Goal: Navigation & Orientation: Find specific page/section

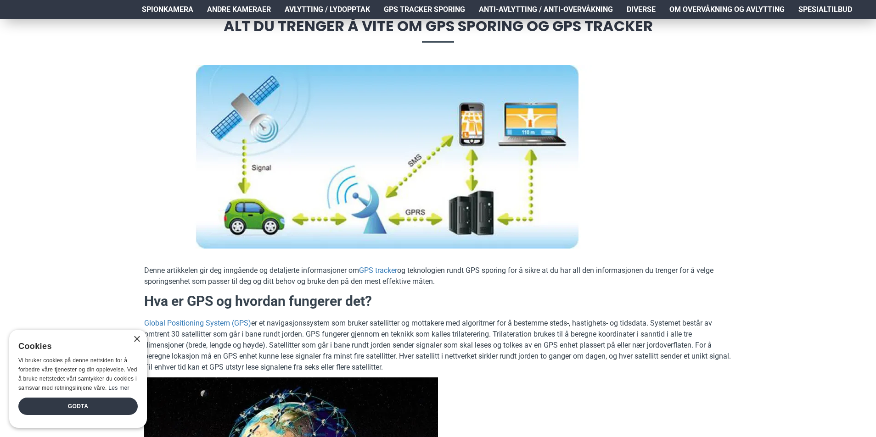
scroll to position [184, 0]
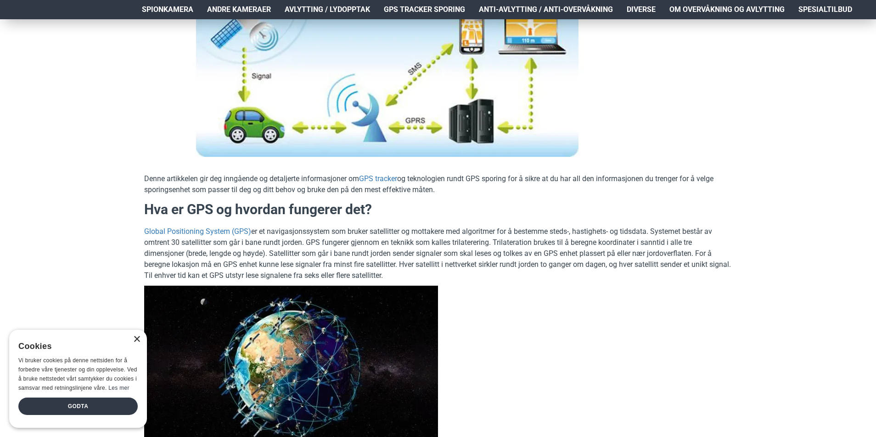
click at [137, 340] on div "×" at bounding box center [136, 339] width 7 height 7
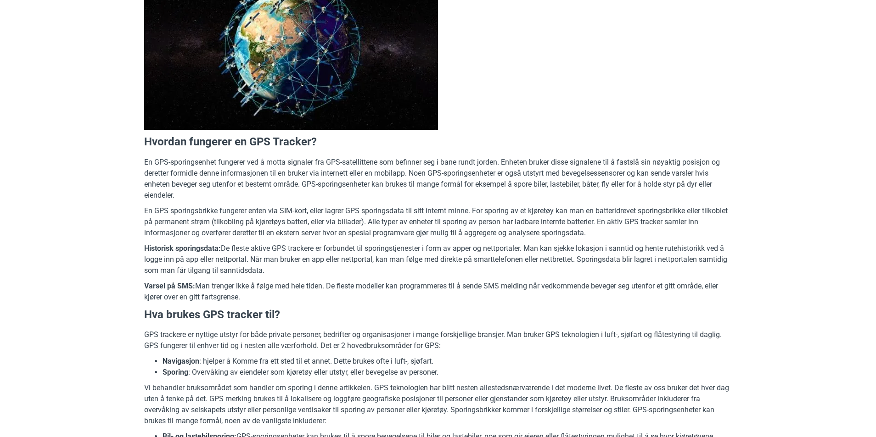
scroll to position [0, 0]
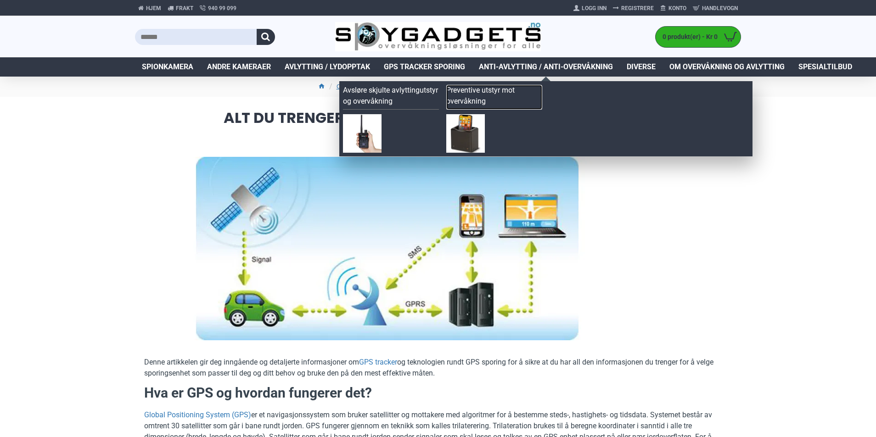
click at [473, 93] on link "Preventive utstyr mot overvåkning" at bounding box center [494, 97] width 96 height 25
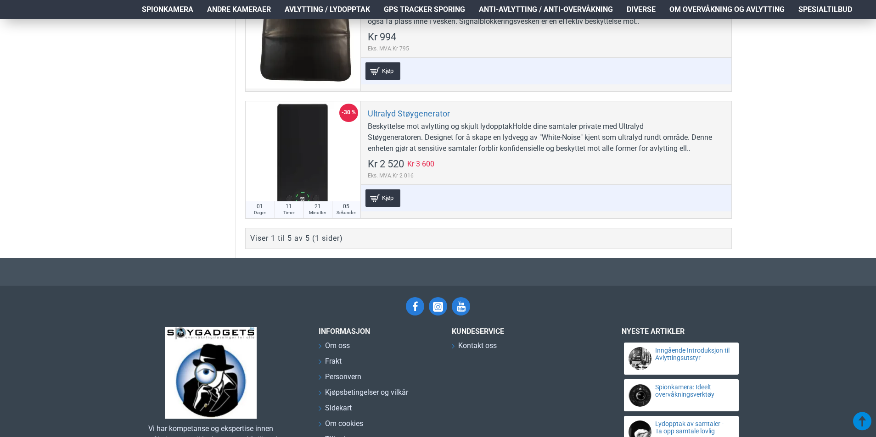
scroll to position [505, 0]
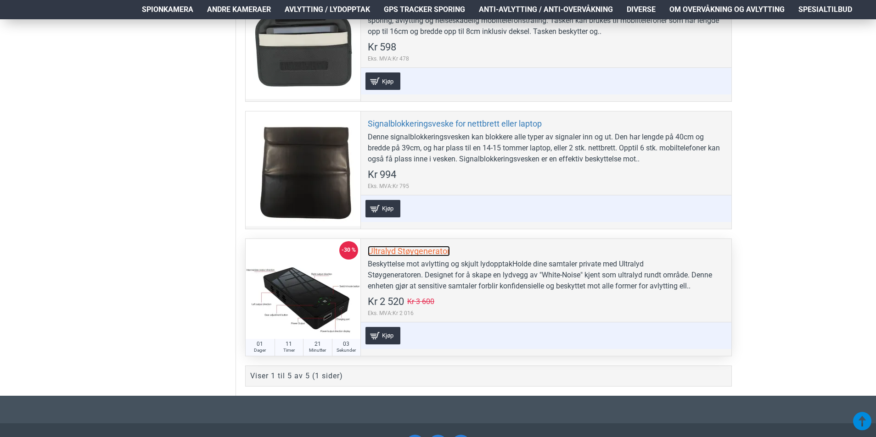
click at [416, 252] on link "Ultralyd Støygenerator" at bounding box center [409, 251] width 82 height 11
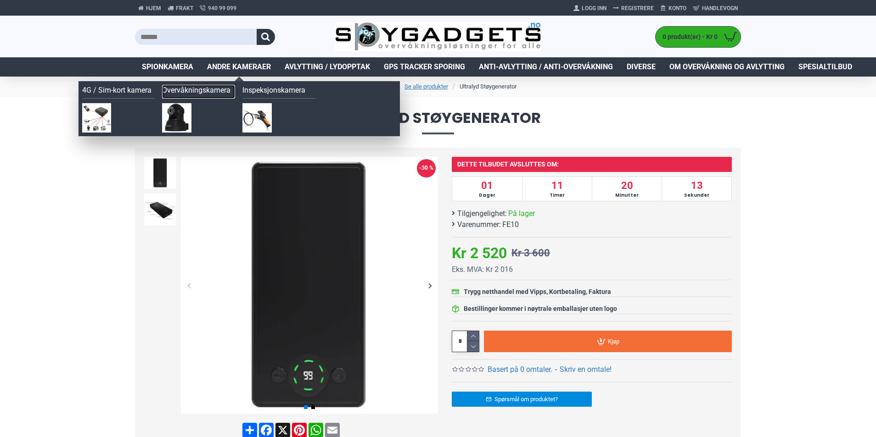
click at [194, 91] on link "Overvåkningskamera" at bounding box center [198, 92] width 73 height 14
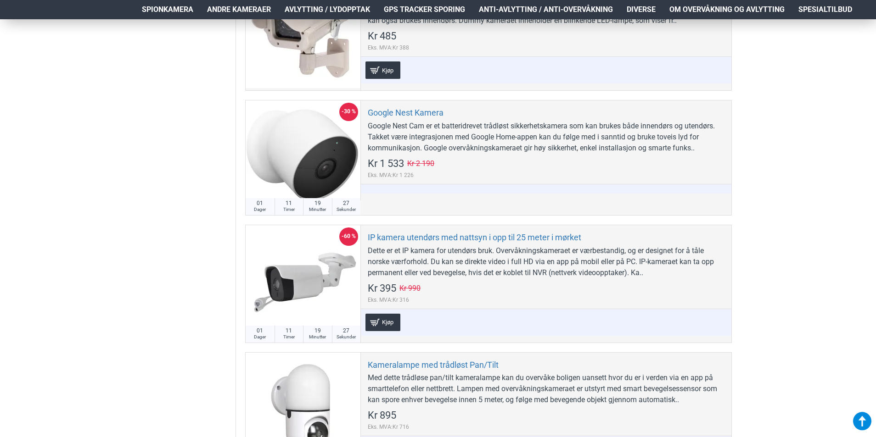
scroll to position [413, 0]
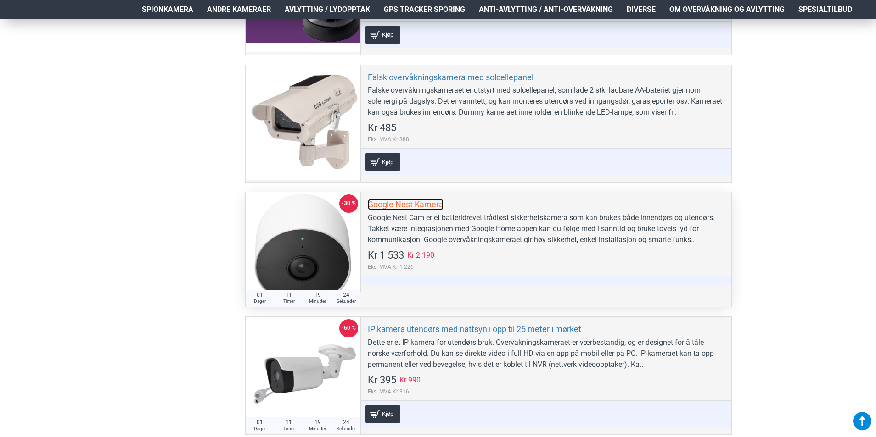
click at [415, 206] on link "Google Nest Kamera" at bounding box center [406, 204] width 76 height 11
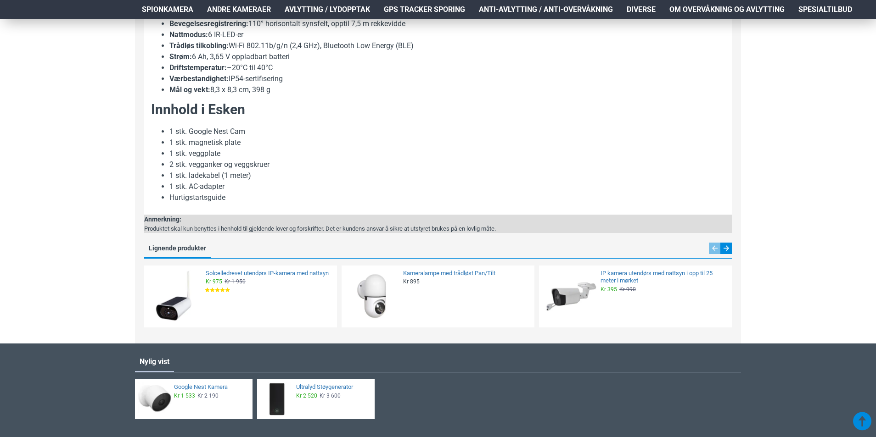
scroll to position [1010, 0]
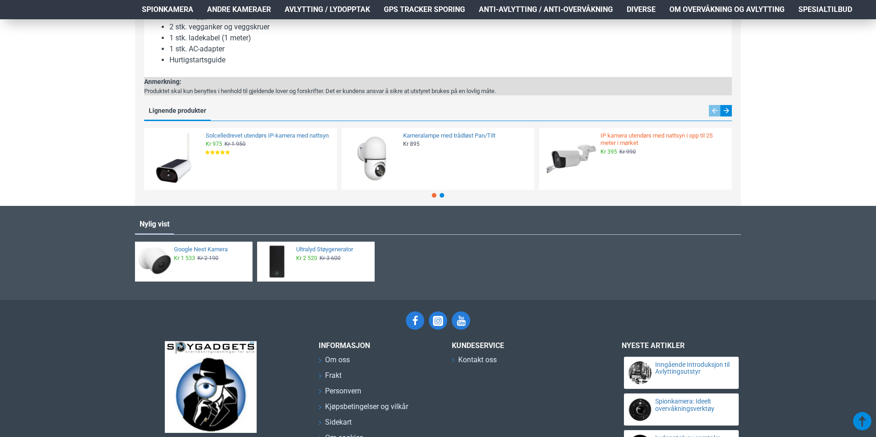
click at [638, 135] on link "IP kamera utendørs med nattsyn i opp til 25 meter i mørket" at bounding box center [663, 140] width 126 height 16
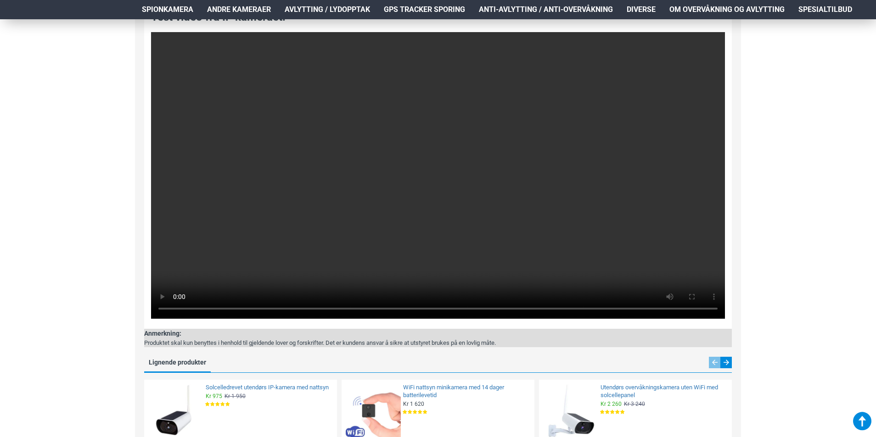
scroll to position [1102, 0]
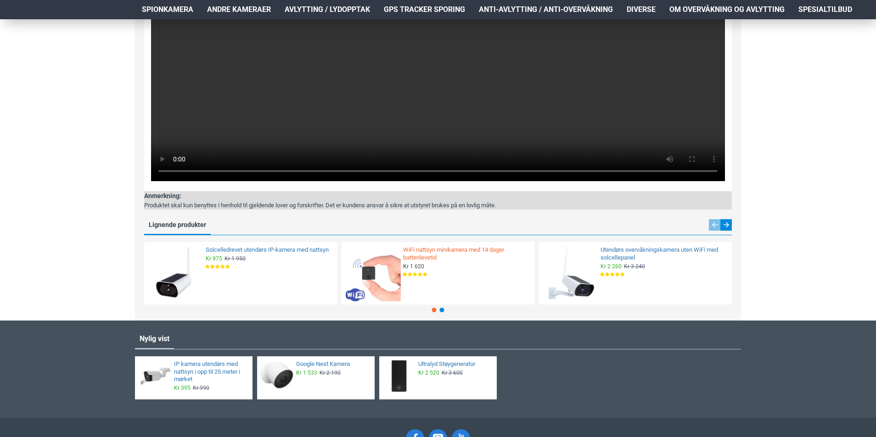
click at [431, 262] on link "WiFi nattsyn minikamera med 14 dager batterilevetid" at bounding box center [466, 254] width 126 height 16
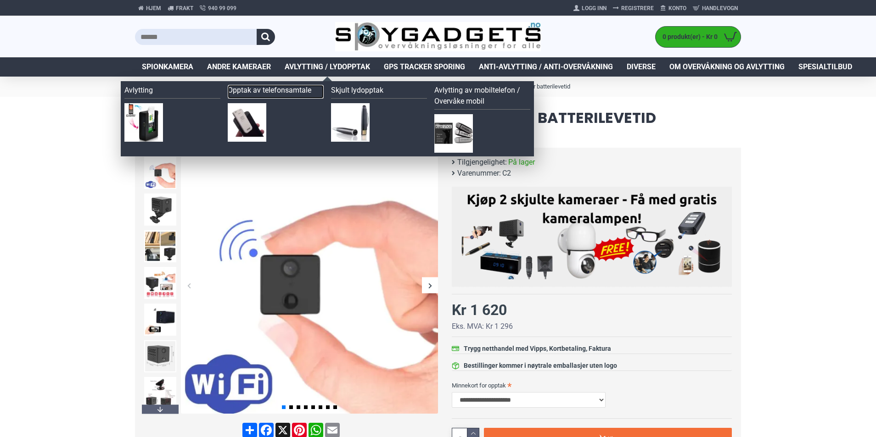
click at [263, 89] on link "Opptak av telefonsamtale" at bounding box center [276, 92] width 96 height 14
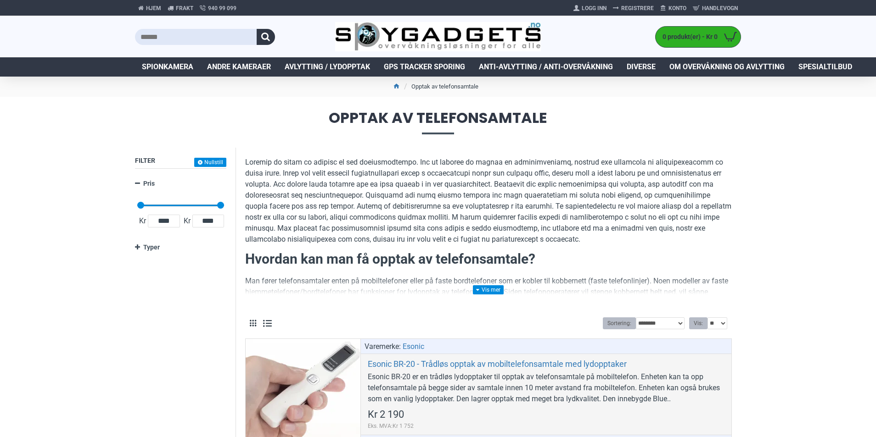
drag, startPoint x: 488, startPoint y: 288, endPoint x: 332, endPoint y: 263, distance: 157.6
click at [488, 288] on link at bounding box center [488, 290] width 31 height 9
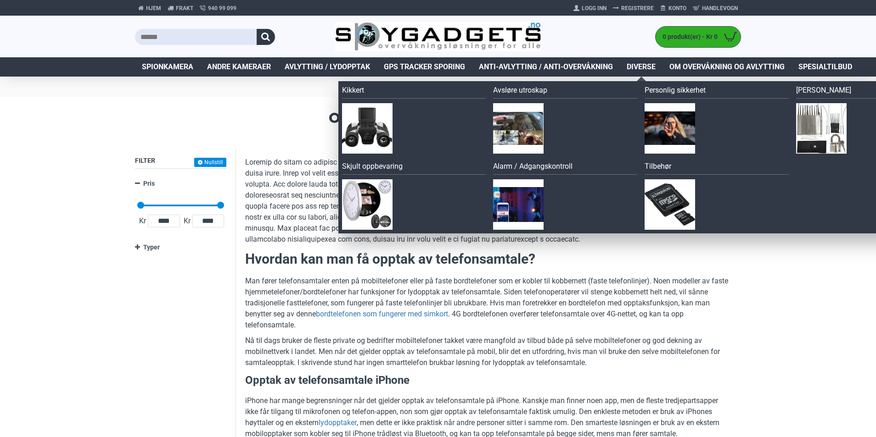
click at [641, 66] on span "Diverse" at bounding box center [641, 67] width 29 height 11
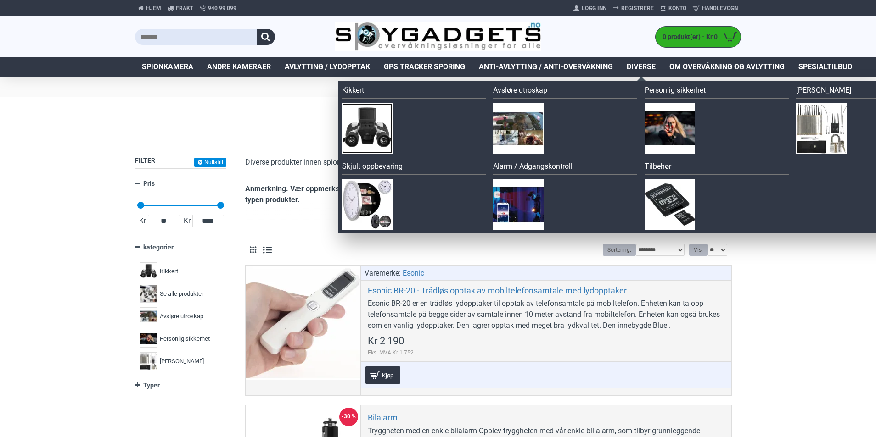
click at [362, 119] on img at bounding box center [367, 128] width 50 height 50
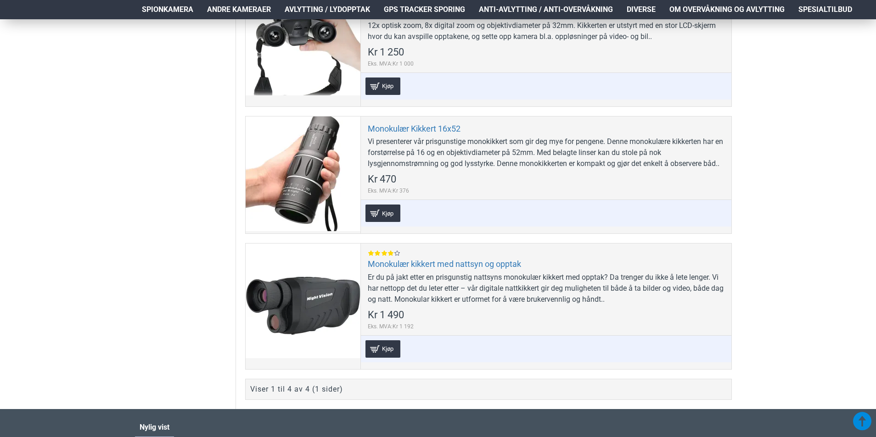
scroll to position [321, 0]
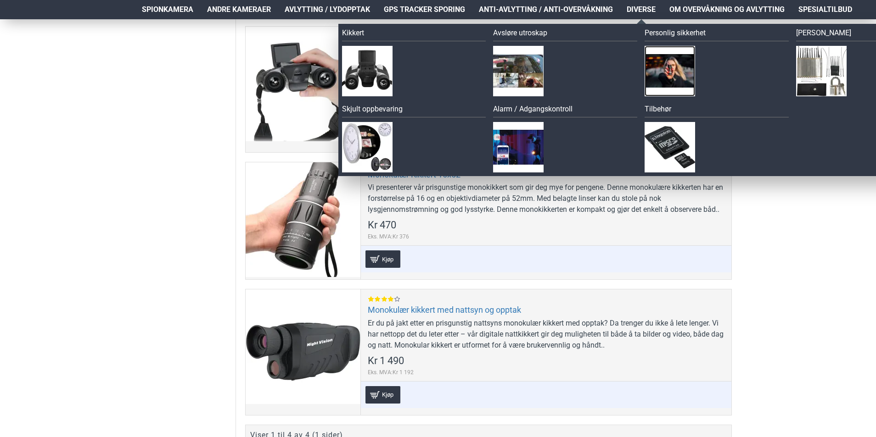
click at [660, 57] on img at bounding box center [669, 71] width 50 height 50
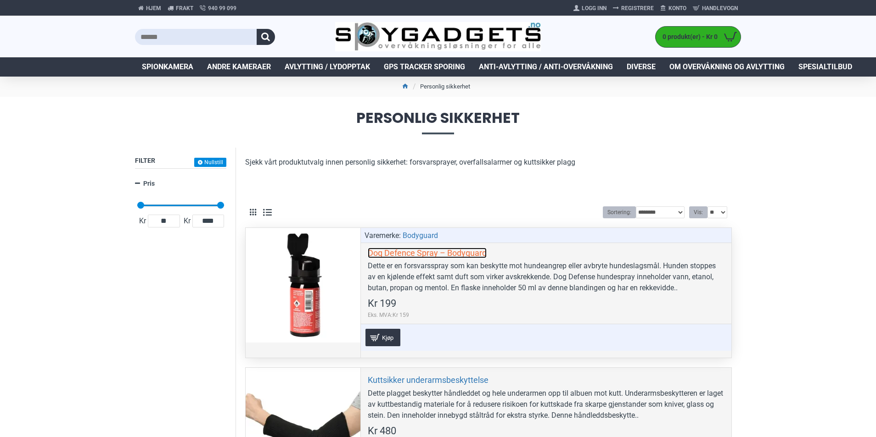
click at [441, 253] on link "Dog Defence Spray – Bodyguard" at bounding box center [427, 253] width 119 height 11
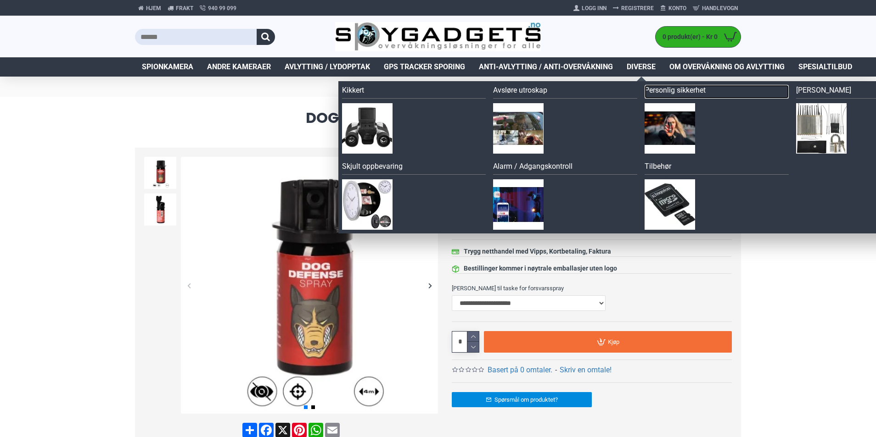
click at [669, 94] on link "Personlig sikkerhet" at bounding box center [716, 92] width 144 height 14
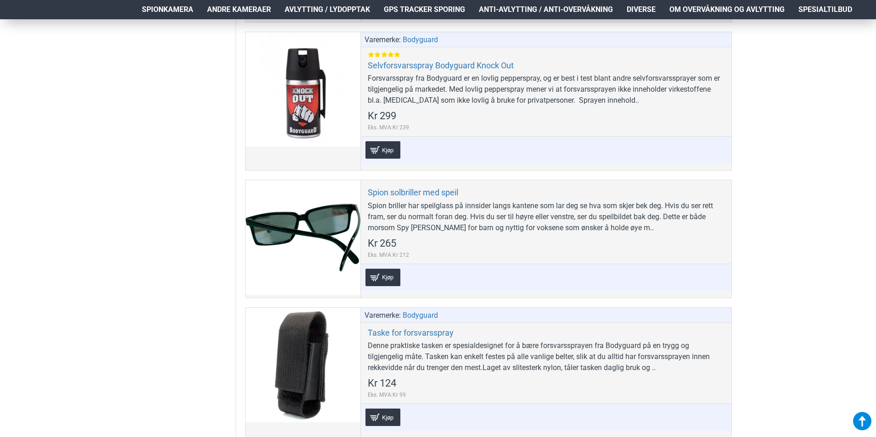
scroll to position [821, 0]
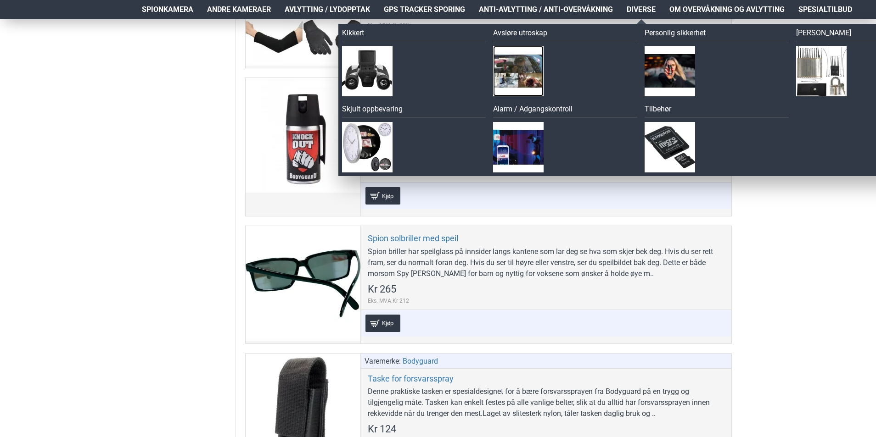
click at [519, 46] on img at bounding box center [518, 71] width 50 height 50
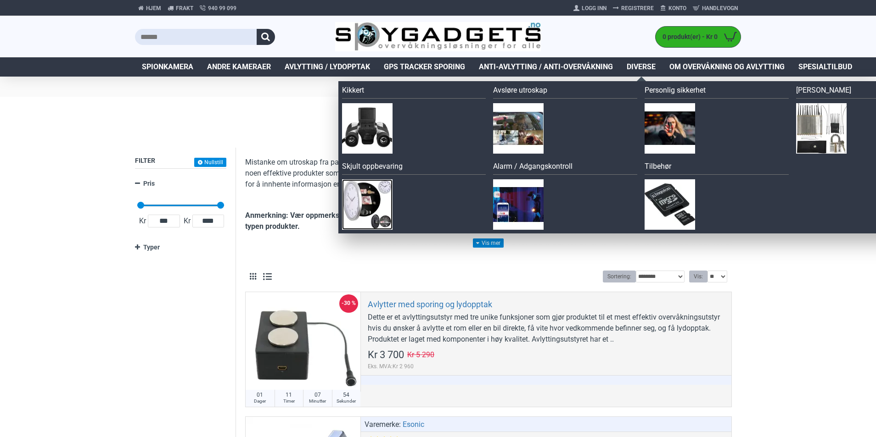
click at [363, 190] on img at bounding box center [367, 204] width 50 height 50
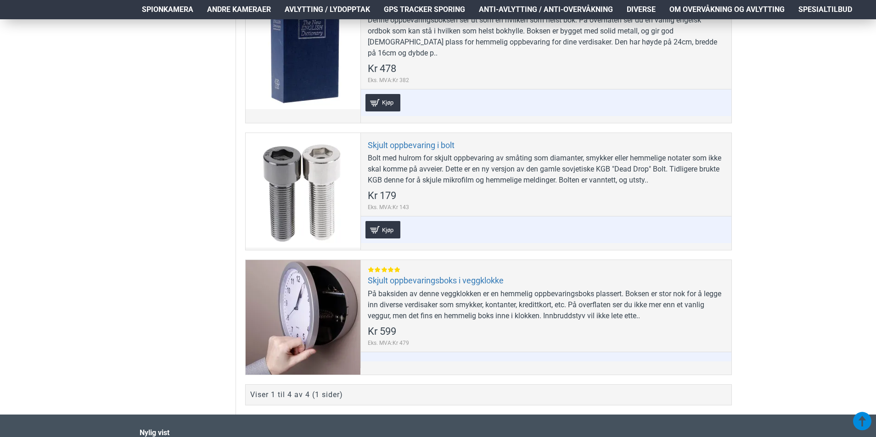
scroll to position [459, 0]
